Goal: Task Accomplishment & Management: Manage account settings

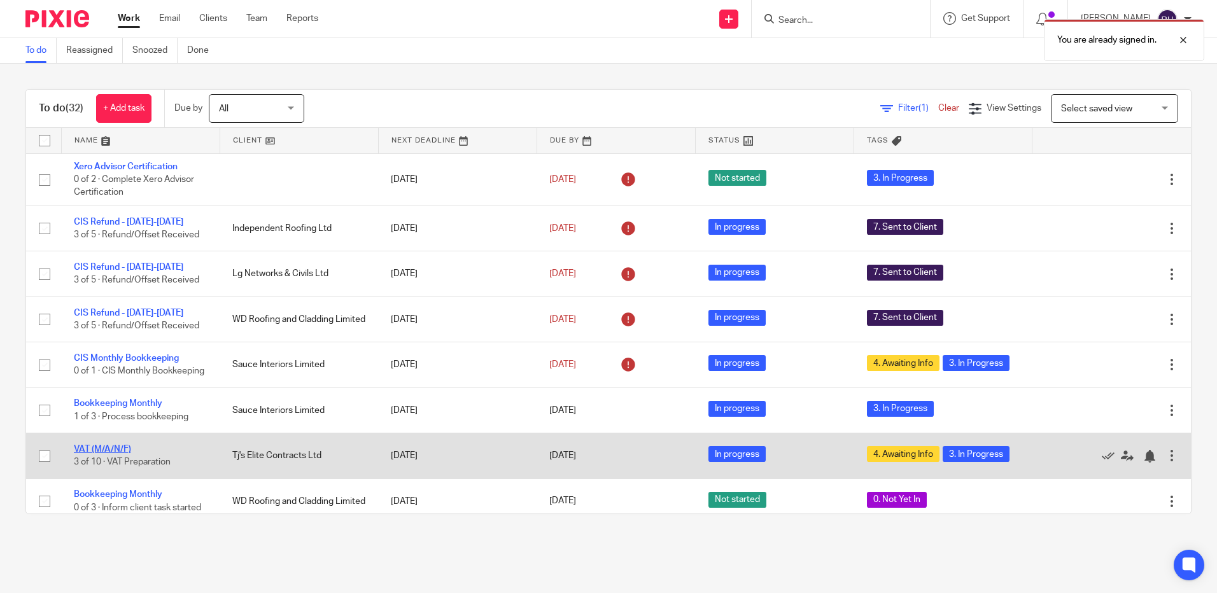
click at [100, 454] on link "VAT (M/A/N/F)" at bounding box center [102, 449] width 57 height 9
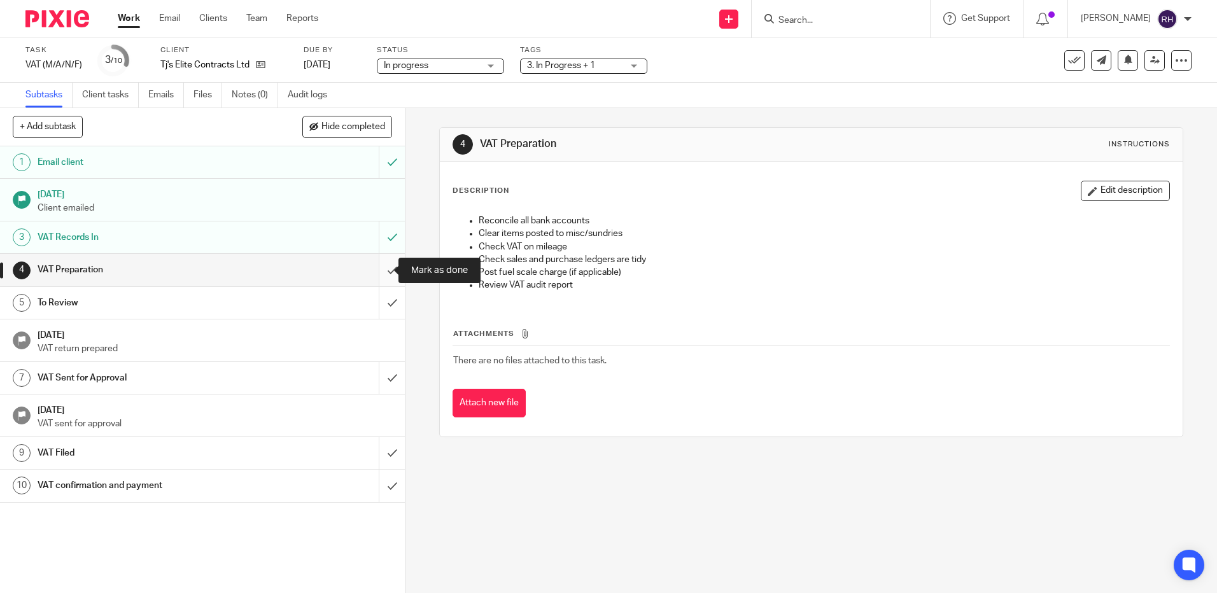
click at [379, 269] on input "submit" at bounding box center [202, 270] width 405 height 32
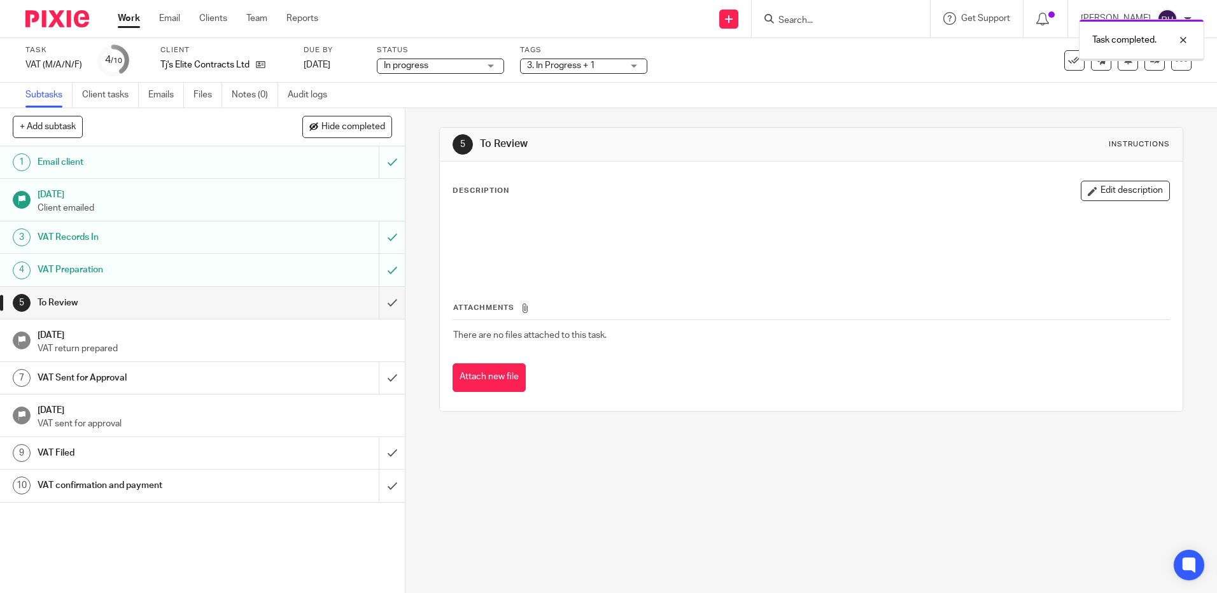
click at [633, 66] on div "3. In Progress + 1" at bounding box center [583, 66] width 127 height 15
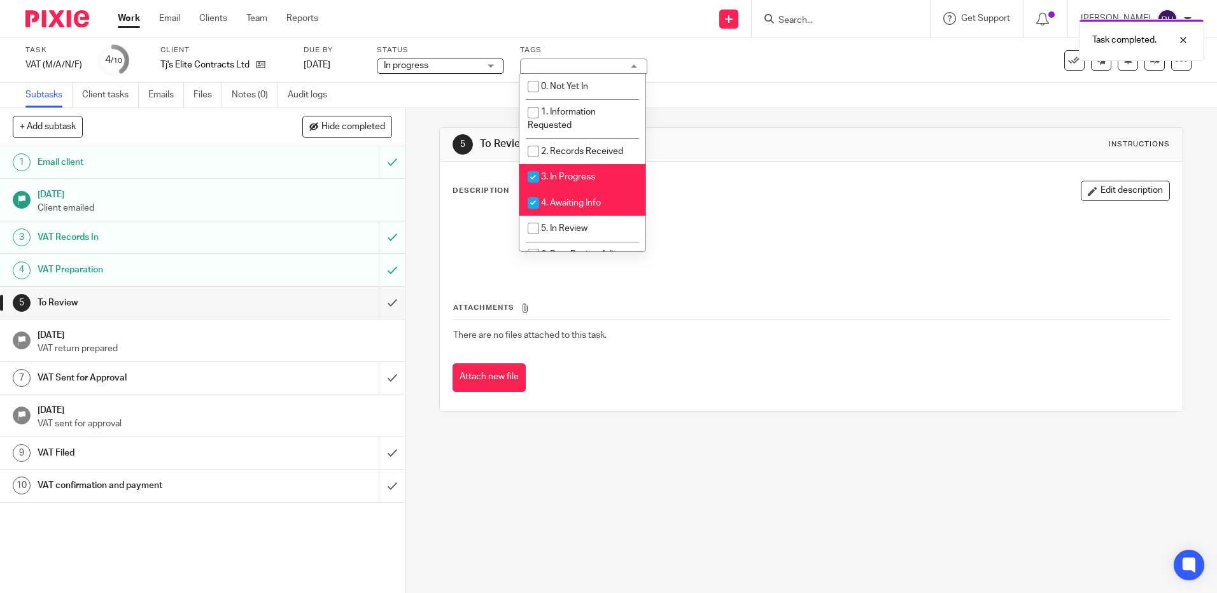
click at [533, 175] on input "checkbox" at bounding box center [533, 177] width 24 height 24
checkbox input "false"
click at [532, 196] on input "checkbox" at bounding box center [533, 203] width 24 height 24
checkbox input "false"
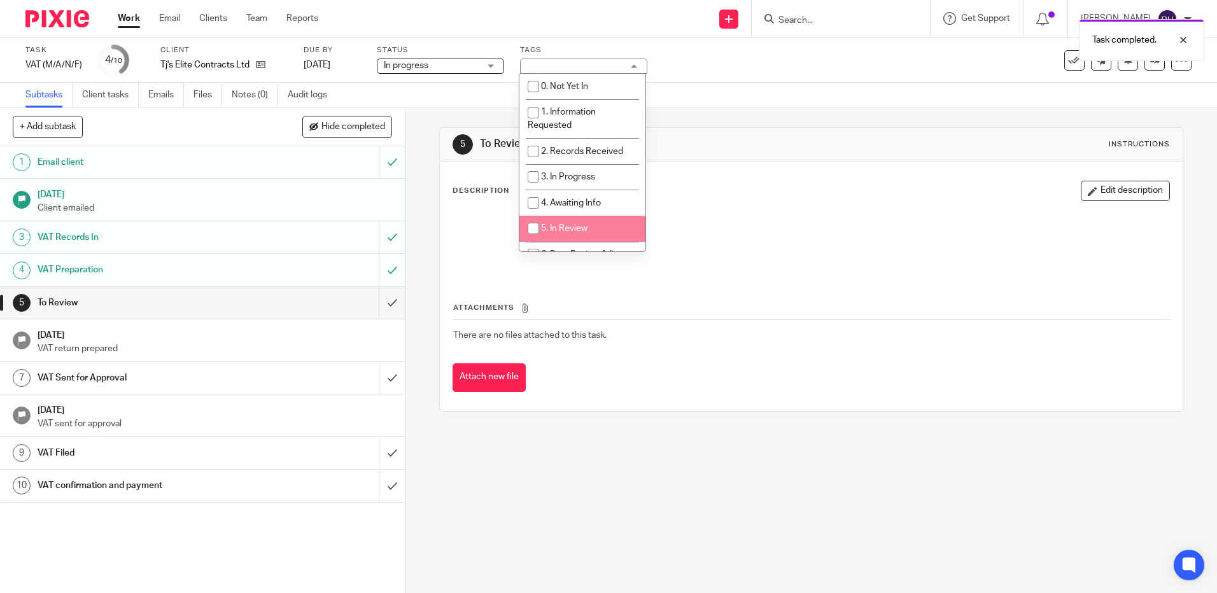
click at [533, 223] on input "checkbox" at bounding box center [533, 228] width 24 height 24
checkbox input "true"
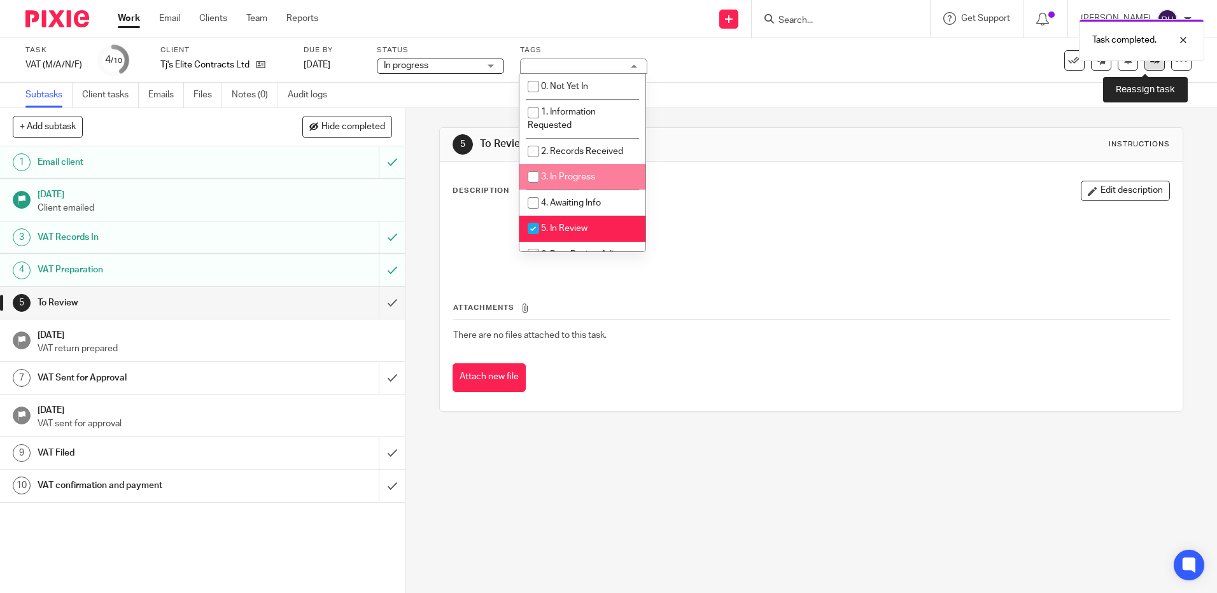
click at [1146, 67] on link at bounding box center [1154, 60] width 20 height 20
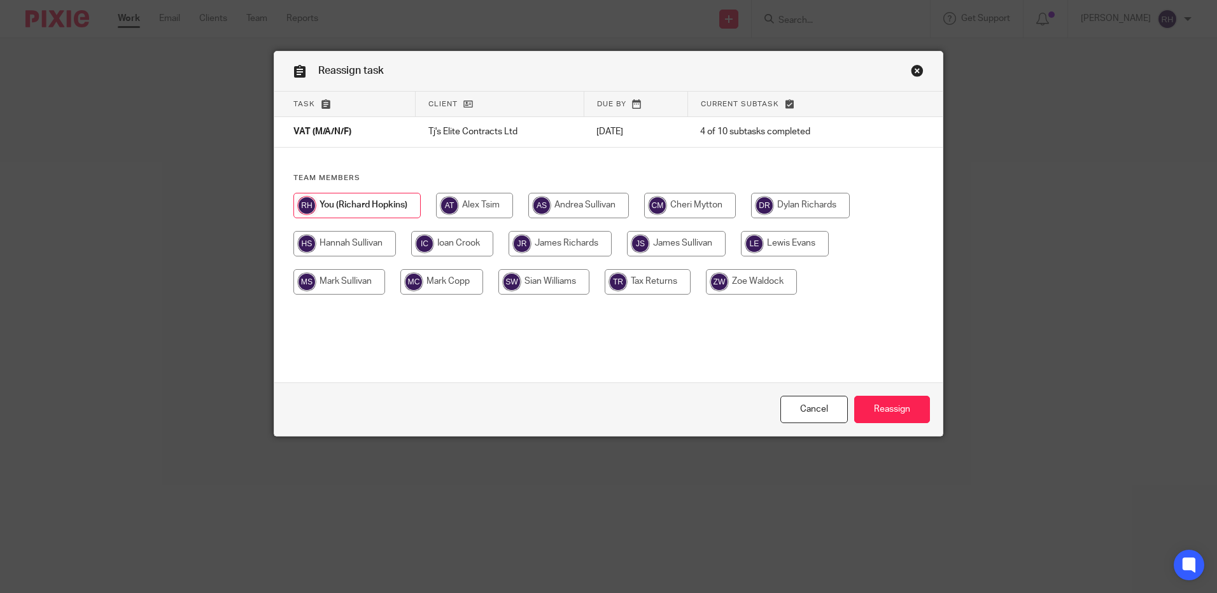
click at [668, 244] on input "radio" at bounding box center [676, 243] width 99 height 25
radio input "true"
click at [863, 409] on input "Reassign" at bounding box center [892, 409] width 76 height 27
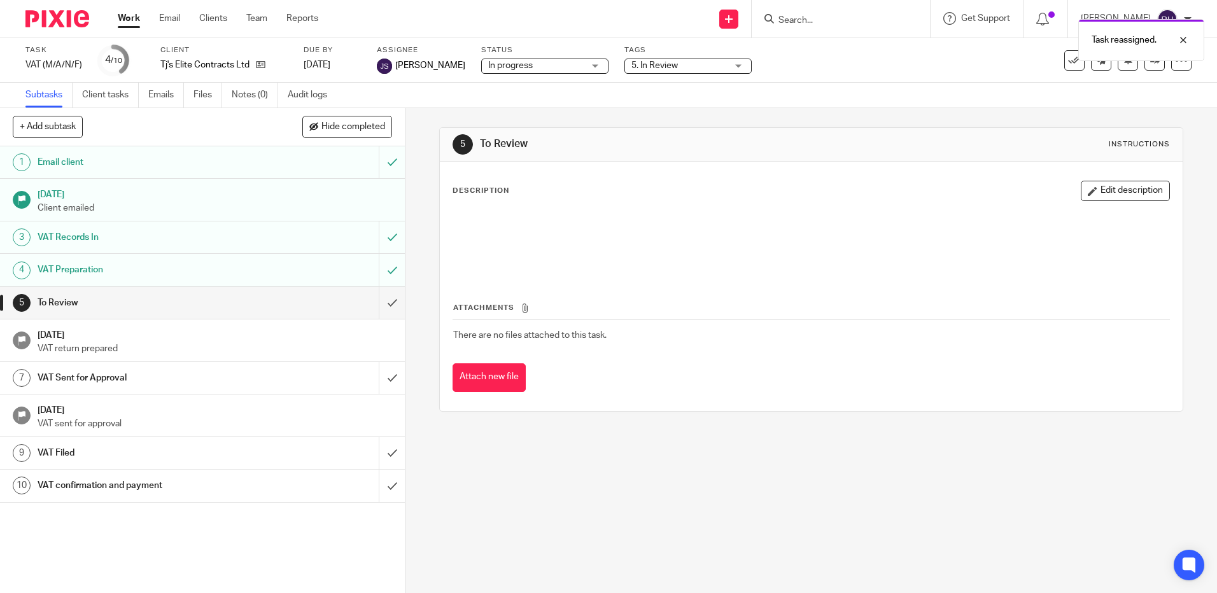
click at [54, 28] on div at bounding box center [52, 19] width 105 height 38
click at [50, 13] on img at bounding box center [57, 18] width 64 height 17
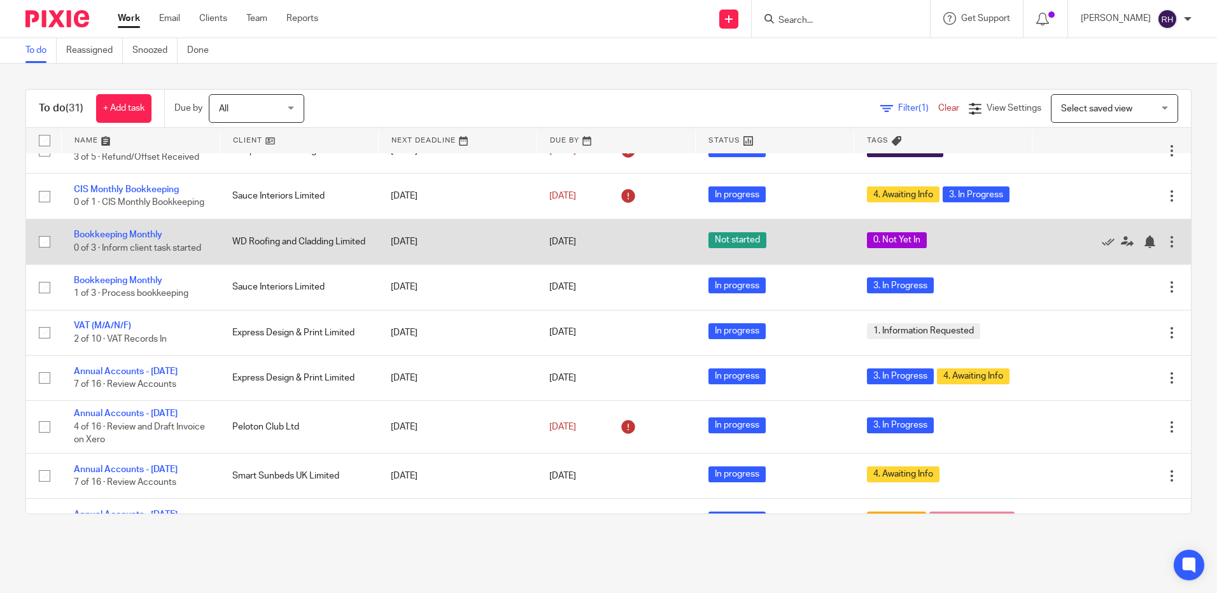
scroll to position [191, 0]
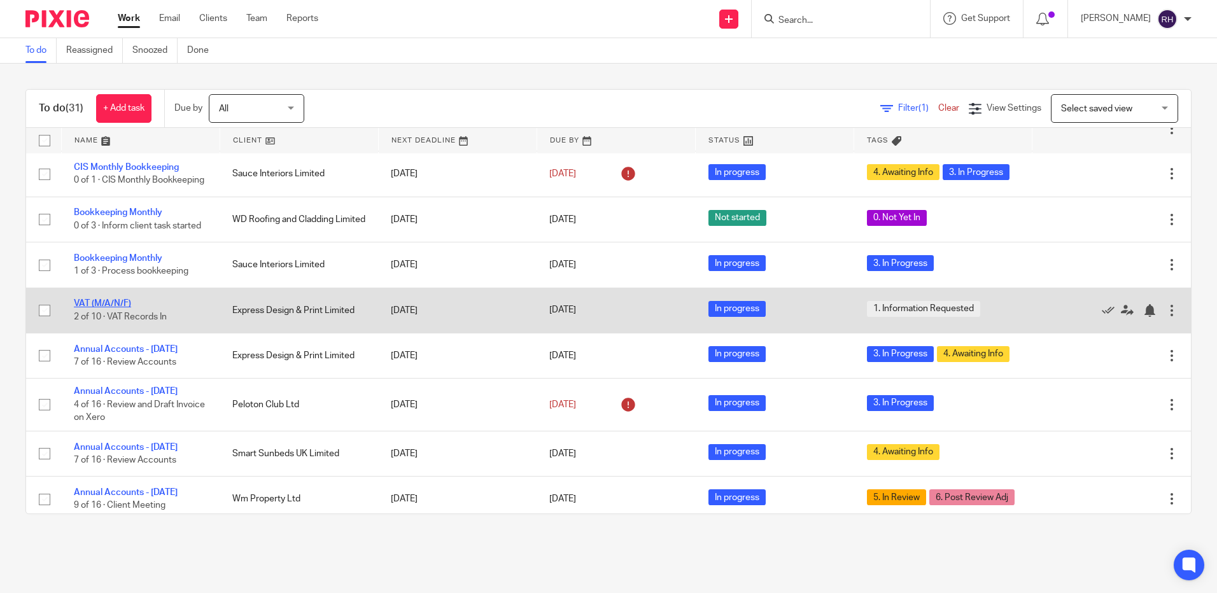
click at [115, 308] on link "VAT (M/A/N/F)" at bounding box center [102, 303] width 57 height 9
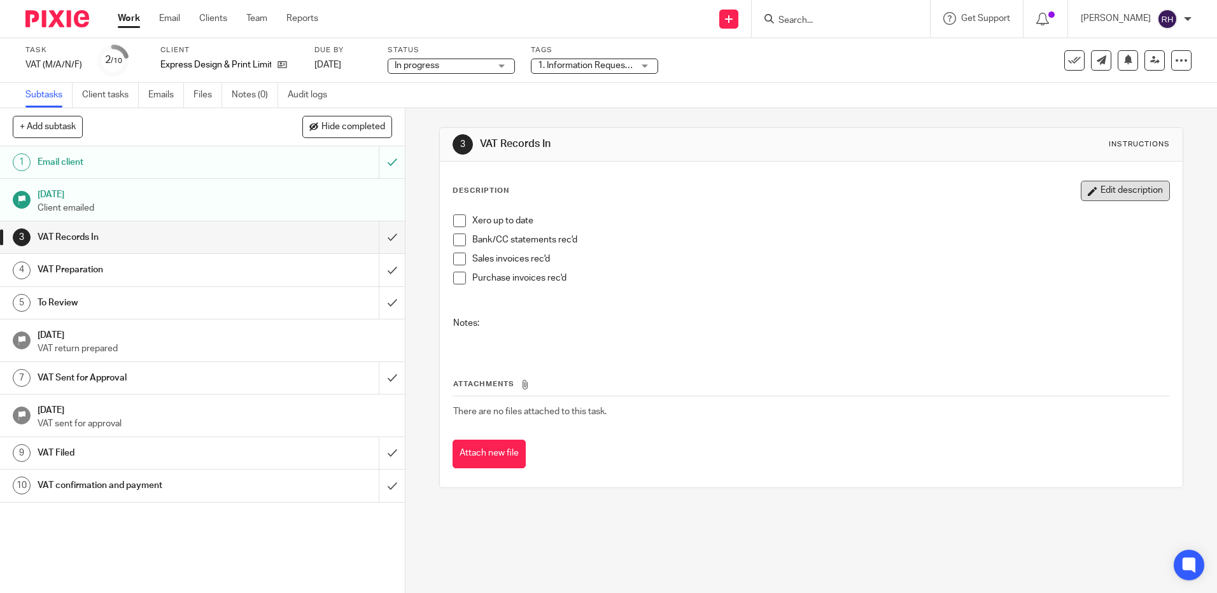
click at [1088, 191] on button "Edit description" at bounding box center [1125, 191] width 89 height 20
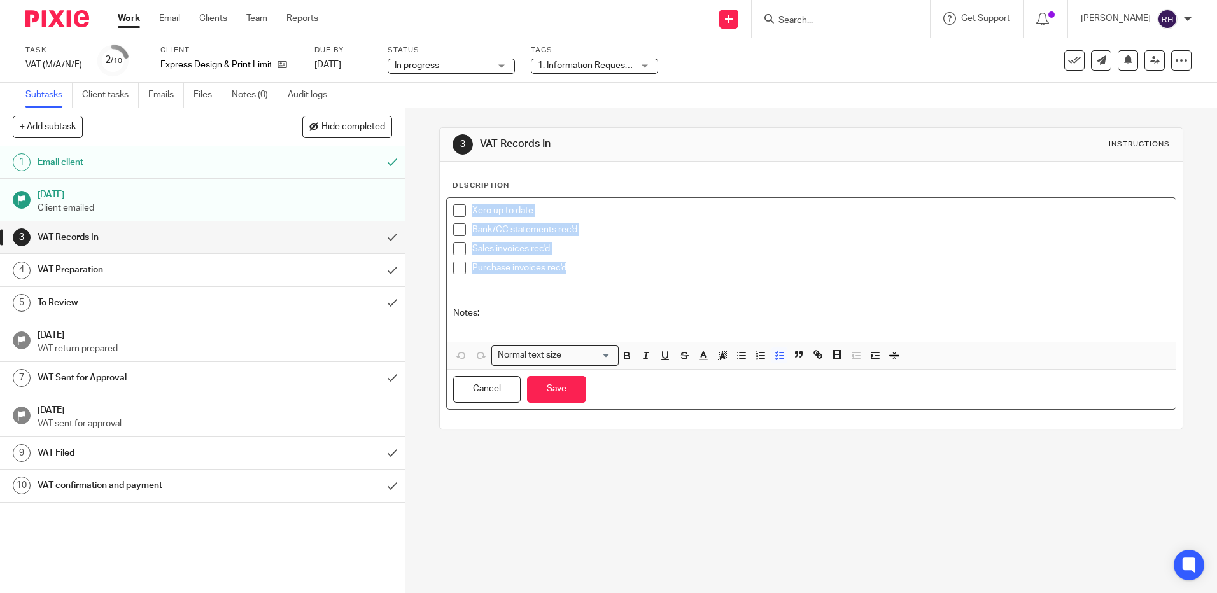
drag, startPoint x: 574, startPoint y: 267, endPoint x: 444, endPoint y: 214, distance: 140.8
click at [447, 214] on div "Xero up to date Bank/CC statements rec'd Sales invoices rec'd Purchase invoices…" at bounding box center [811, 270] width 728 height 144
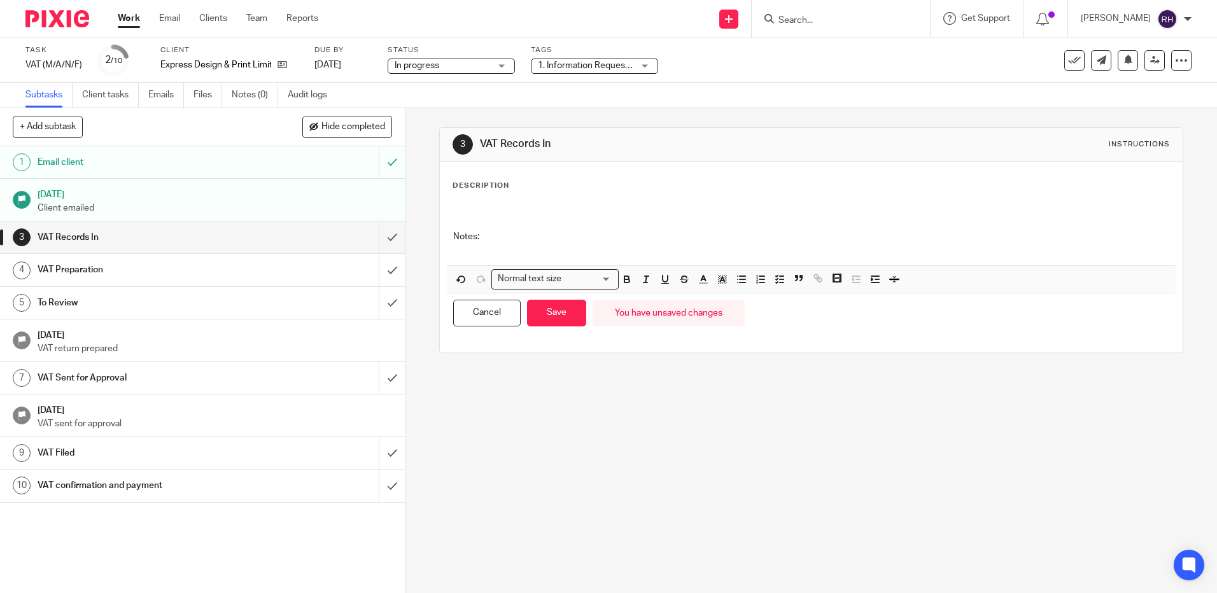
click at [489, 227] on p at bounding box center [810, 217] width 715 height 26
drag, startPoint x: 490, startPoint y: 235, endPoint x: 439, endPoint y: 250, distance: 53.0
click at [440, 250] on div "Description Notes: Normal text size Loading... Remove Edit Insert new video Cop…" at bounding box center [811, 257] width 742 height 191
drag, startPoint x: 447, startPoint y: 239, endPoint x: 496, endPoint y: 239, distance: 48.4
click at [496, 239] on div "Notes:" at bounding box center [811, 231] width 728 height 67
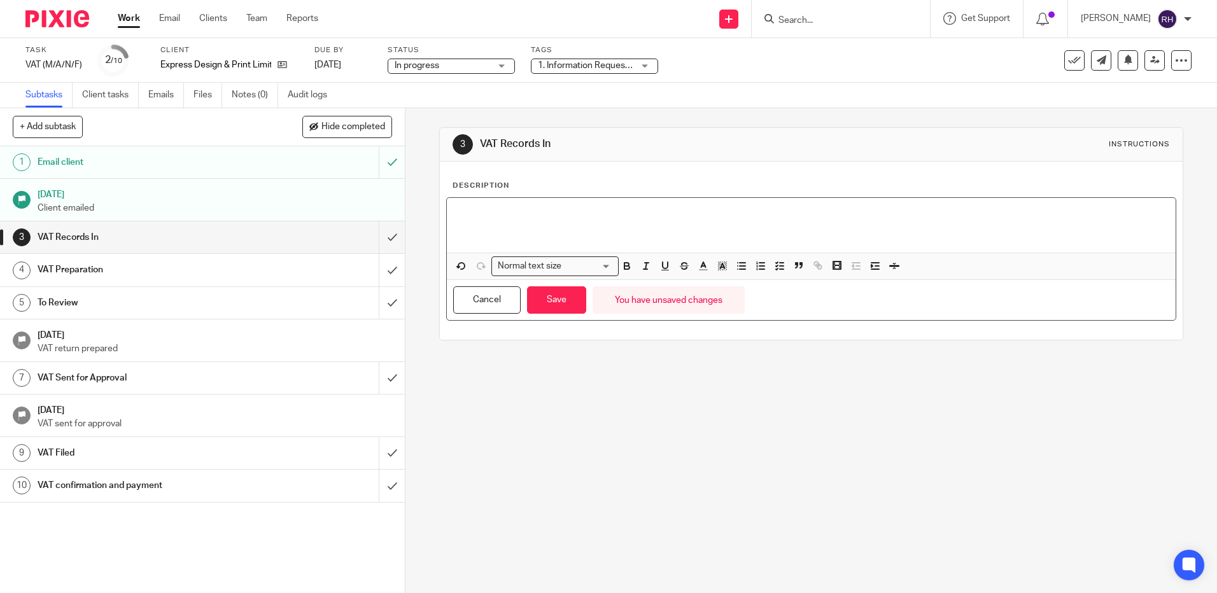
click at [454, 207] on p at bounding box center [810, 217] width 715 height 26
click at [549, 301] on button "Save" at bounding box center [556, 299] width 59 height 27
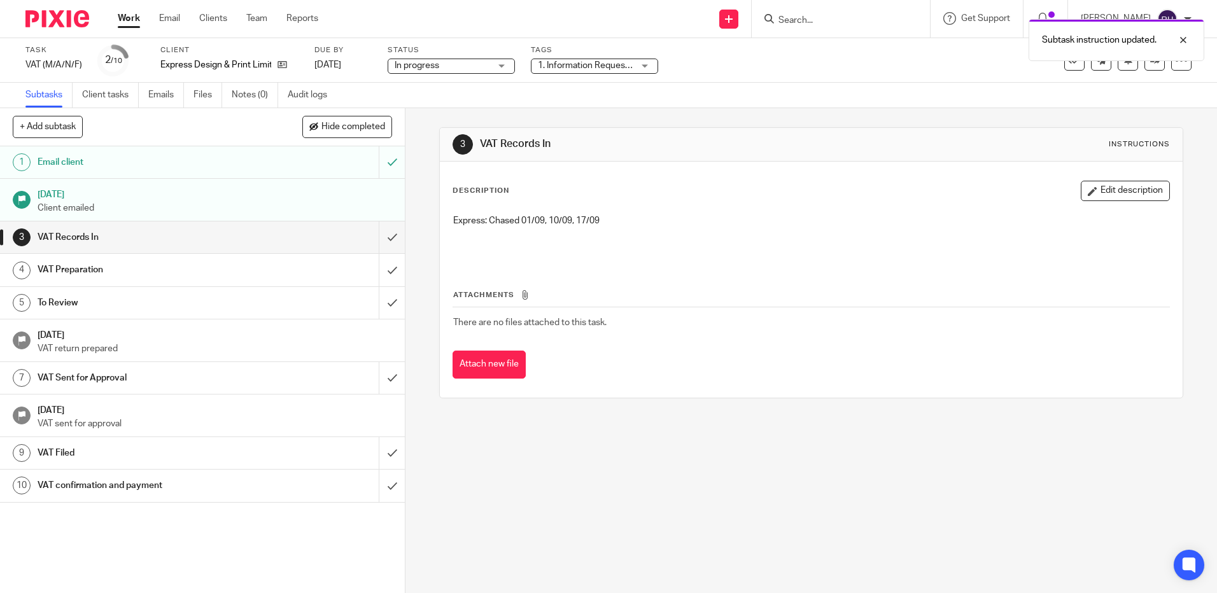
click at [59, 8] on div at bounding box center [52, 19] width 105 height 38
click at [48, 13] on img at bounding box center [57, 18] width 64 height 17
